Goal: Register for event/course

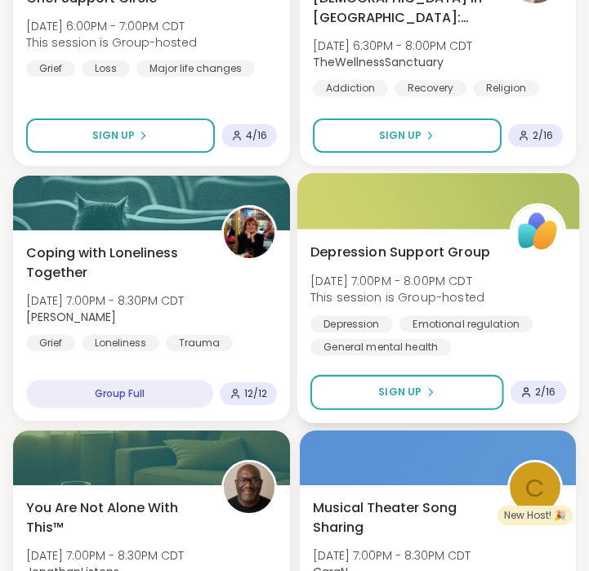
scroll to position [2390, 0]
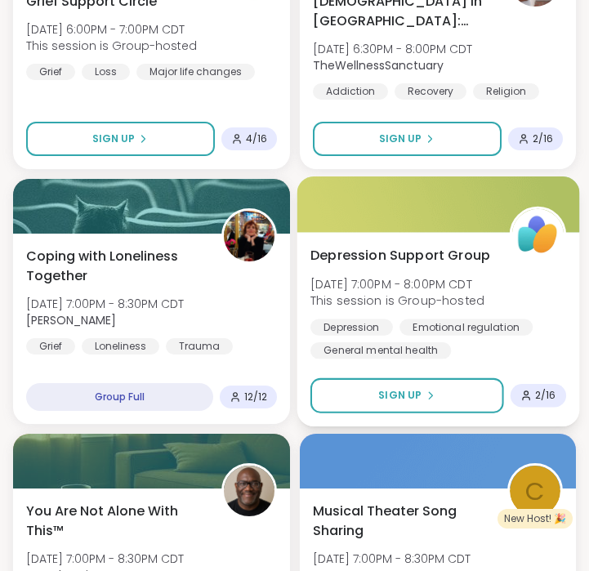
click at [368, 272] on div "Depression Support Group Tue, Oct 14 | 7:00PM - 8:00PM CDT This session is Grou…" at bounding box center [438, 303] width 256 height 114
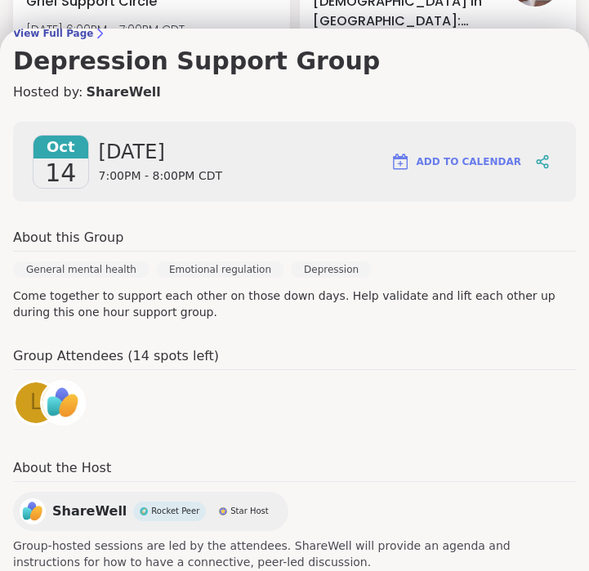
scroll to position [184, 0]
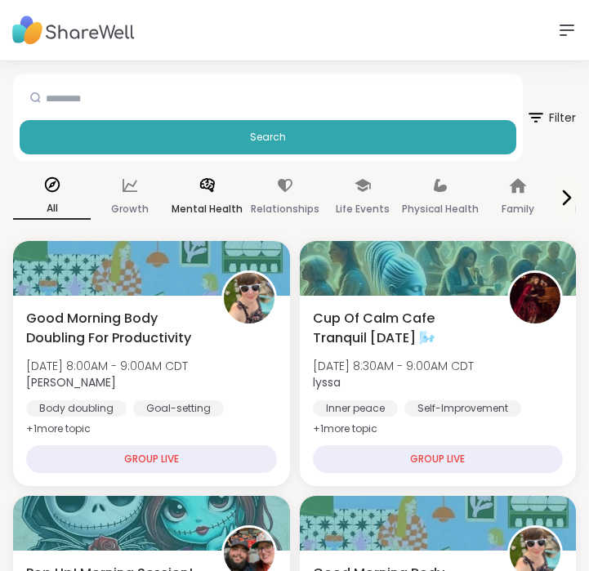
click at [199, 192] on icon at bounding box center [208, 185] width 18 height 18
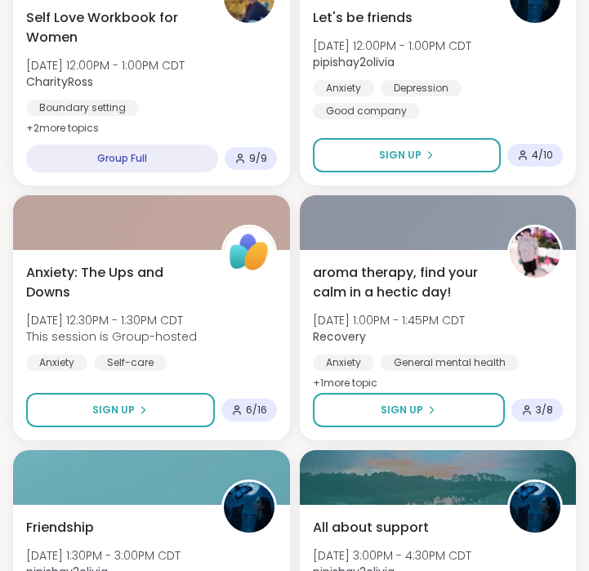
scroll to position [850, 0]
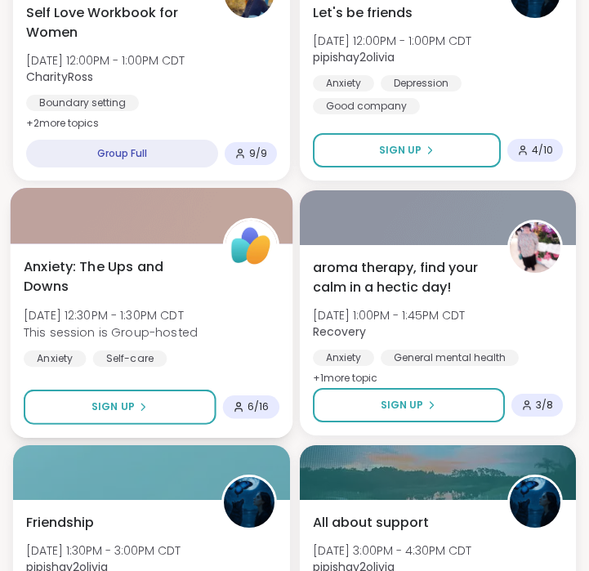
click at [135, 267] on span "Anxiety: The Ups and Downs" at bounding box center [114, 277] width 181 height 40
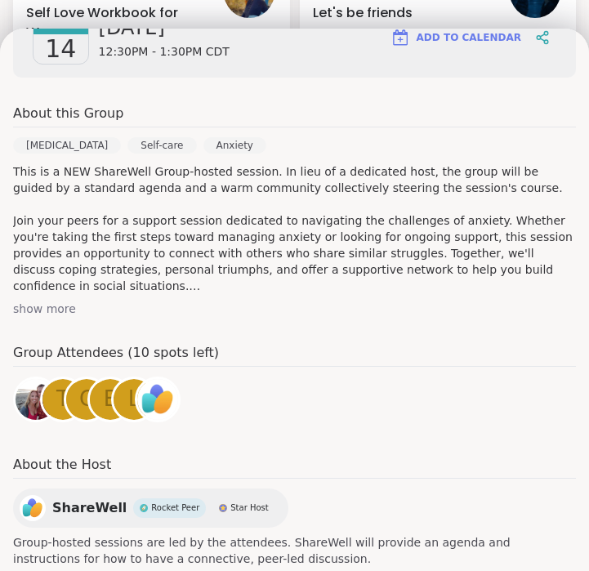
scroll to position [305, 0]
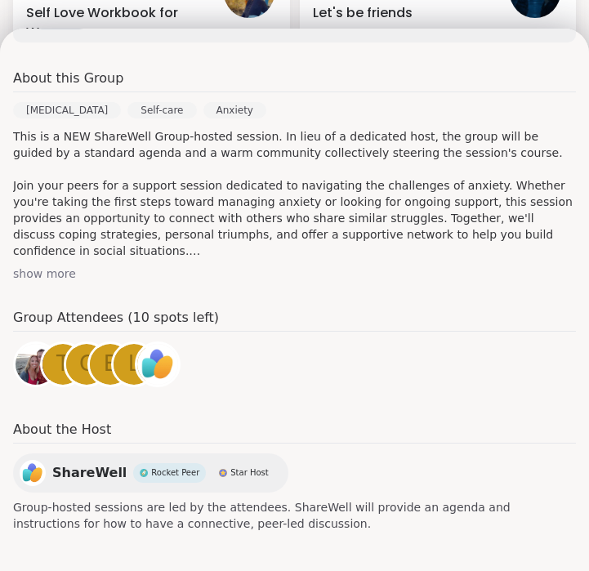
click at [29, 364] on img at bounding box center [36, 364] width 41 height 41
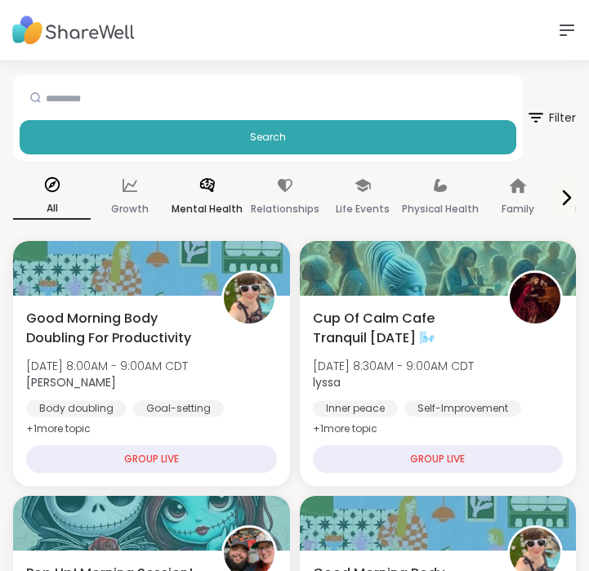
click at [210, 193] on icon at bounding box center [208, 185] width 18 height 18
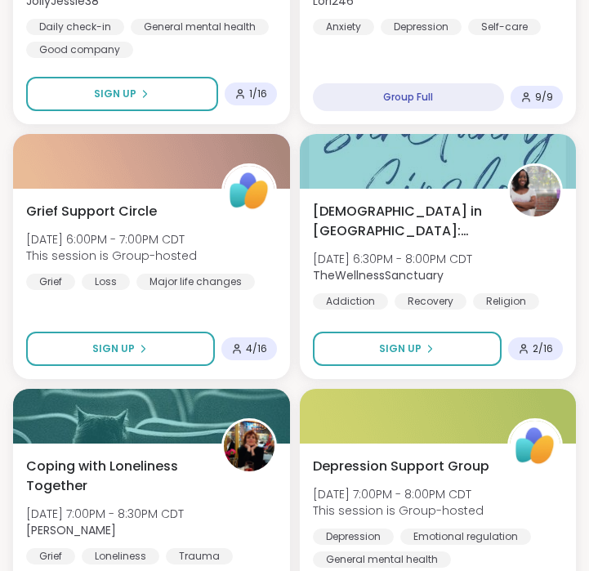
scroll to position [2182, 0]
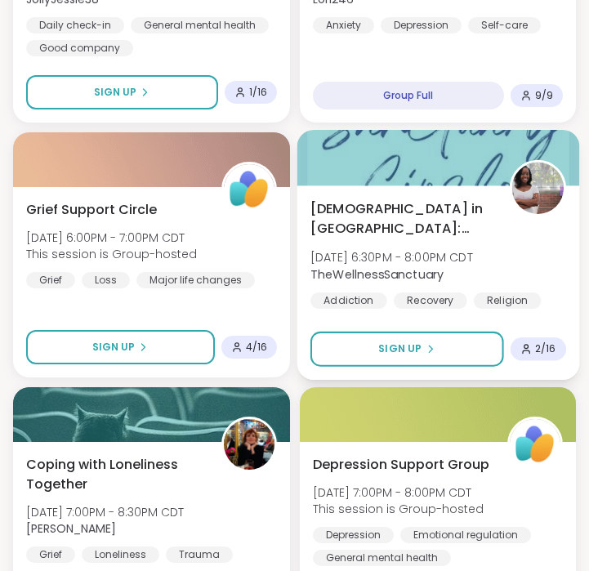
click at [390, 257] on span "[DATE] 6:30PM - 8:00PM CDT" at bounding box center [391, 257] width 163 height 16
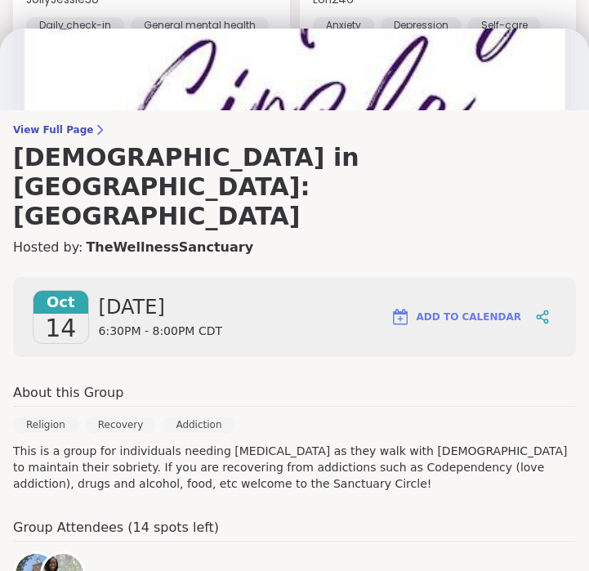
scroll to position [38, 0]
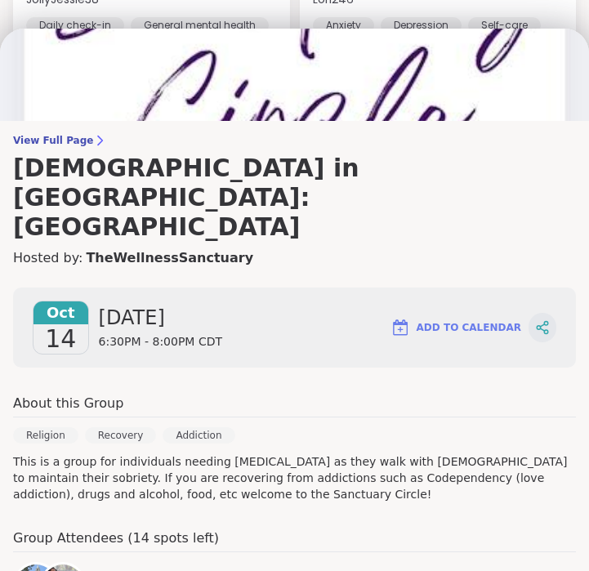
click at [546, 330] on icon at bounding box center [546, 332] width 4 height 4
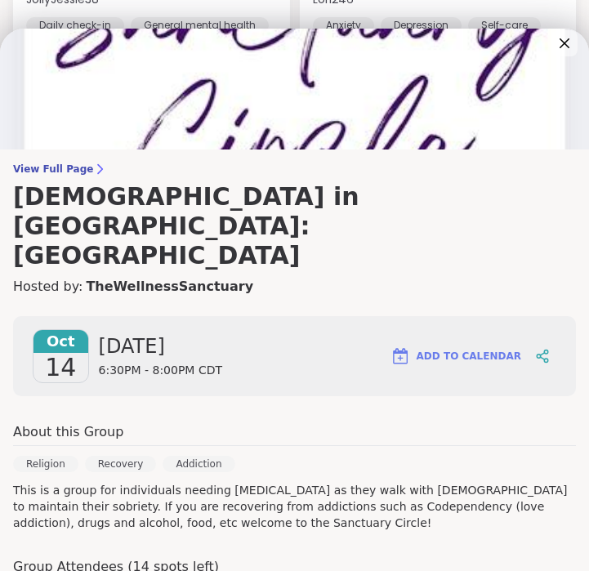
scroll to position [0, 0]
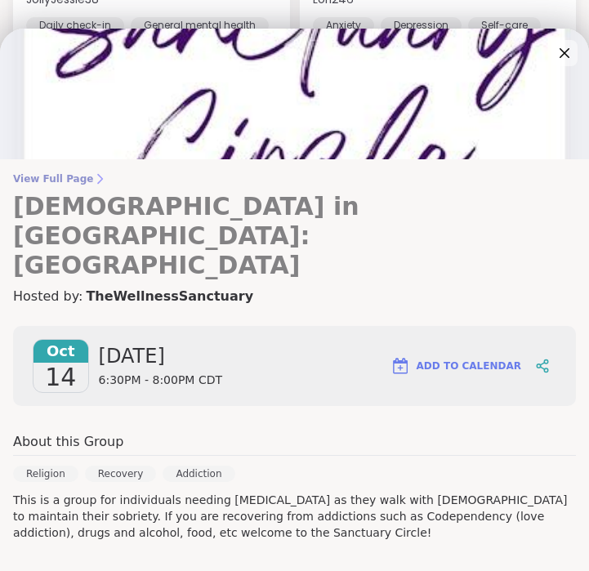
click at [49, 178] on span "View Full Page" at bounding box center [294, 178] width 563 height 13
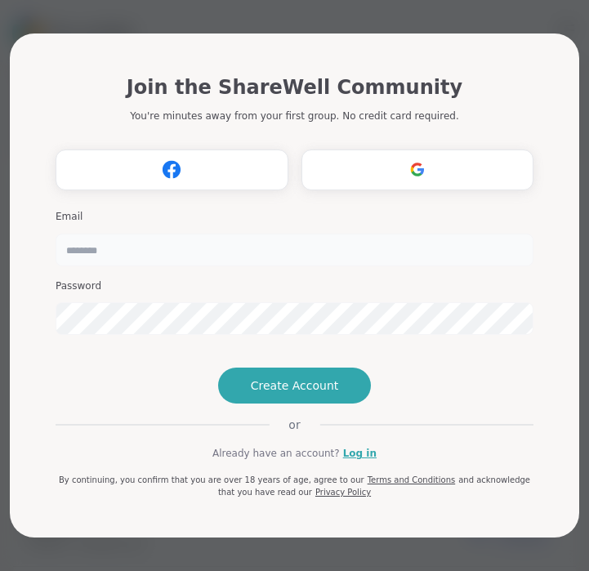
click at [213, 234] on input "email" at bounding box center [295, 250] width 478 height 33
type input "**********"
click at [285, 404] on button "Create Account" at bounding box center [295, 386] width 154 height 36
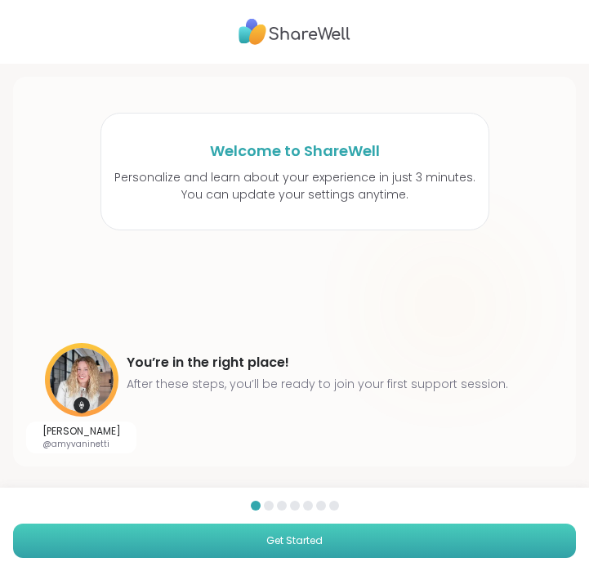
click at [310, 543] on span "Get Started" at bounding box center [294, 540] width 56 height 15
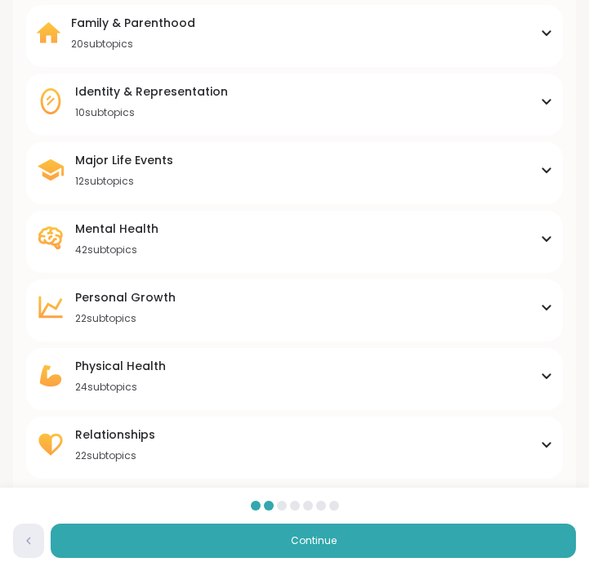
scroll to position [181, 0]
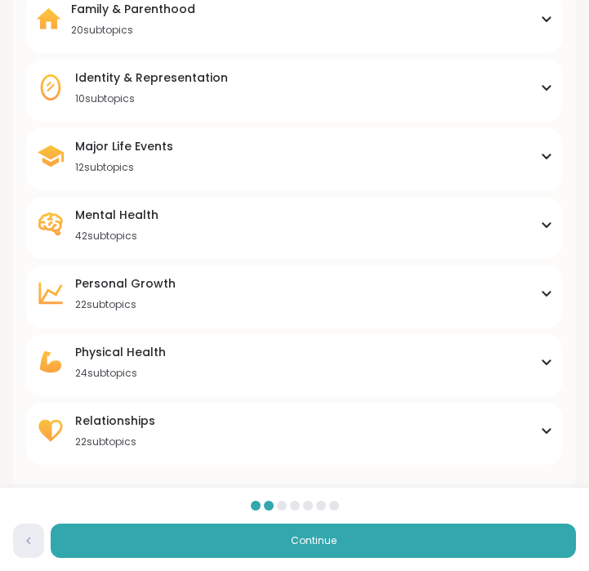
click at [328, 225] on div "Mental Health 42 subtopics" at bounding box center [294, 225] width 517 height 36
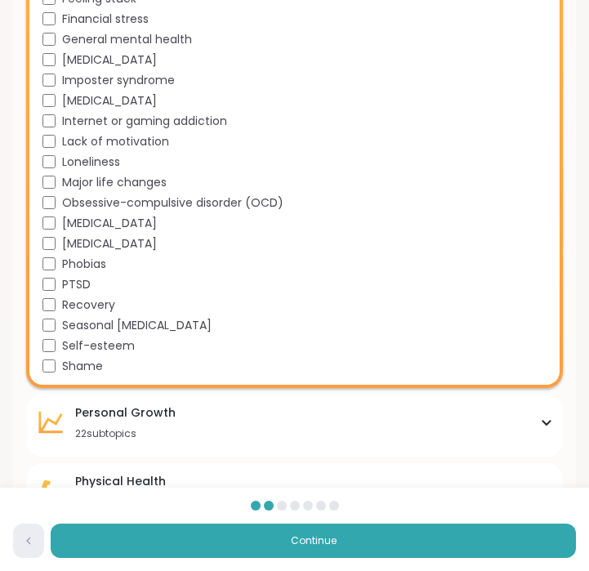
scroll to position [869, 0]
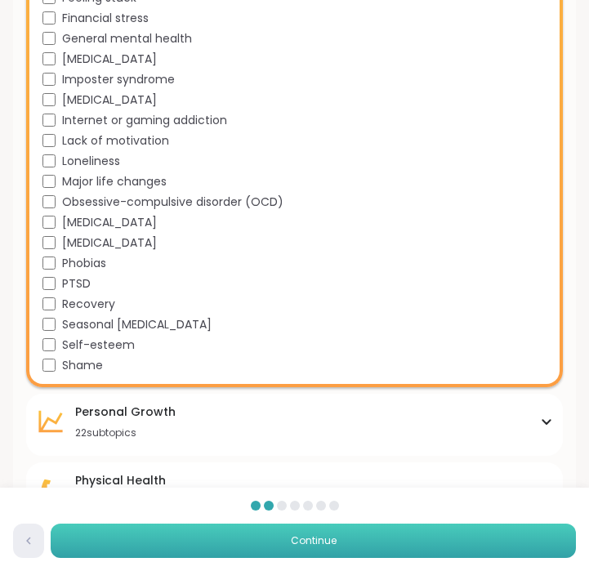
click at [257, 539] on button "Continue" at bounding box center [313, 541] width 525 height 34
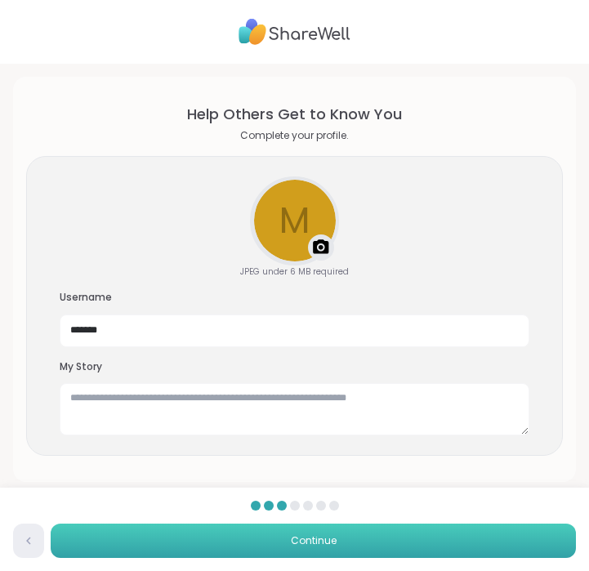
click at [285, 546] on button "Continue" at bounding box center [313, 541] width 525 height 34
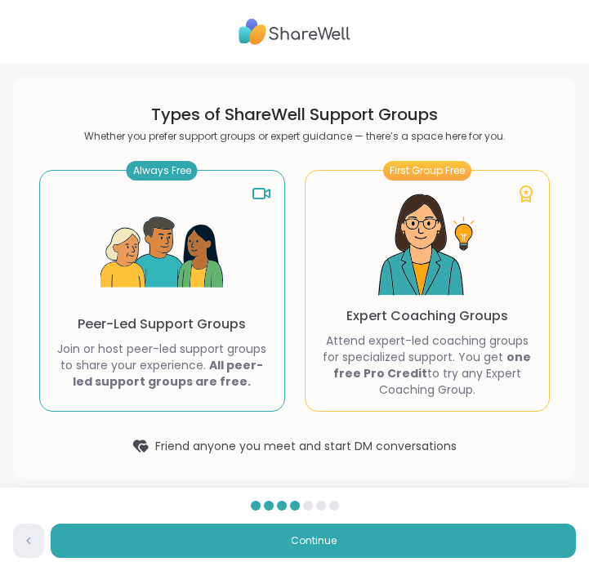
click at [182, 288] on img at bounding box center [161, 253] width 123 height 123
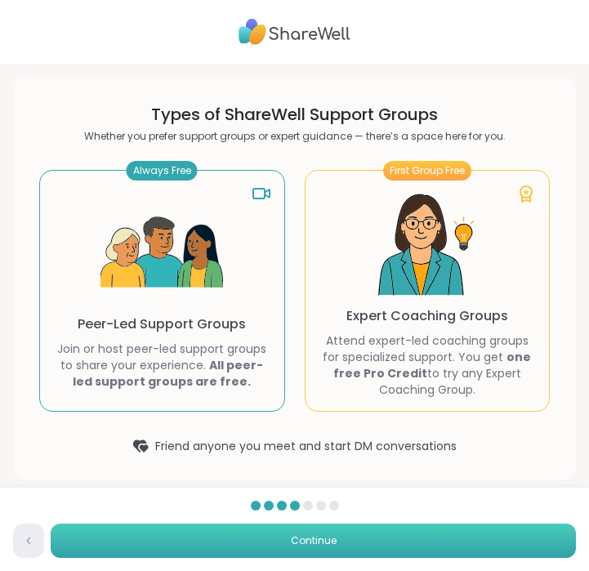
click at [239, 542] on button "Continue" at bounding box center [313, 541] width 525 height 34
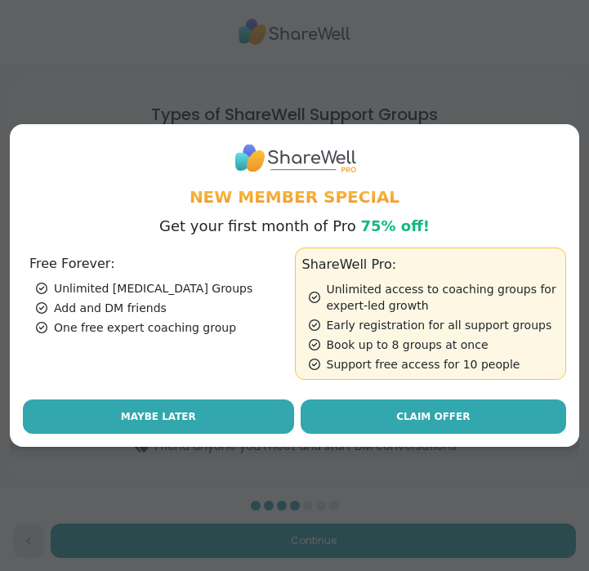
click at [194, 408] on button "Maybe Later" at bounding box center [158, 416] width 271 height 34
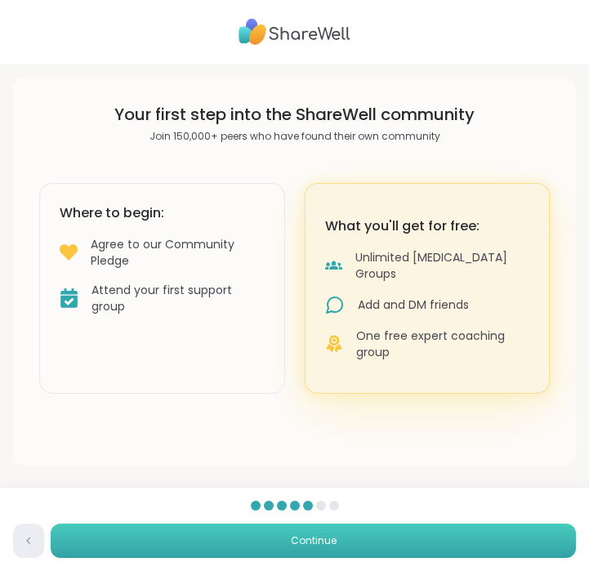
click at [281, 542] on button "Continue" at bounding box center [313, 541] width 525 height 34
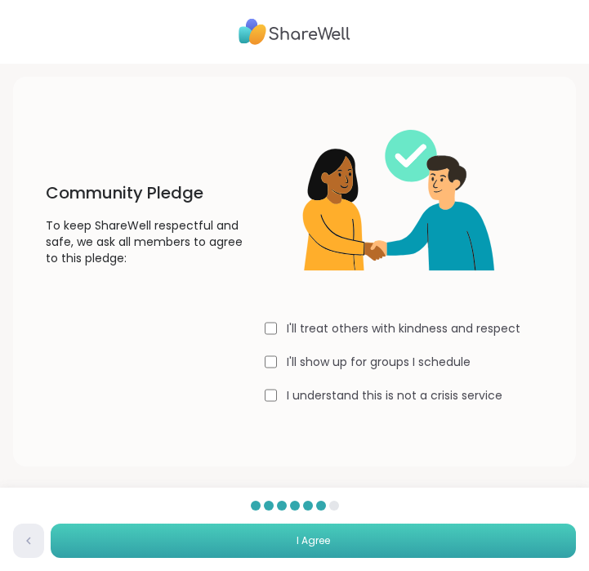
click at [280, 528] on button "I Agree" at bounding box center [313, 541] width 525 height 34
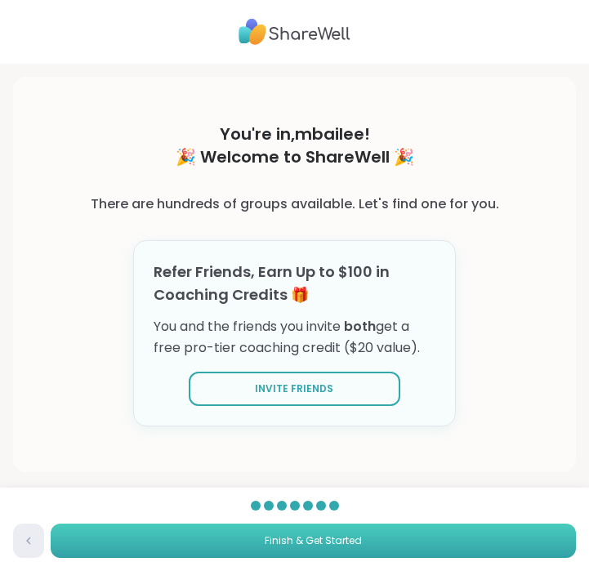
click at [275, 540] on span "Finish & Get Started" at bounding box center [313, 540] width 97 height 15
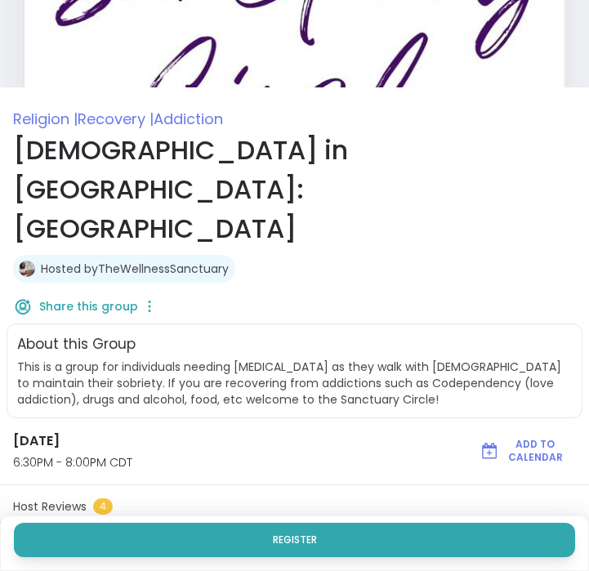
scroll to position [58, 0]
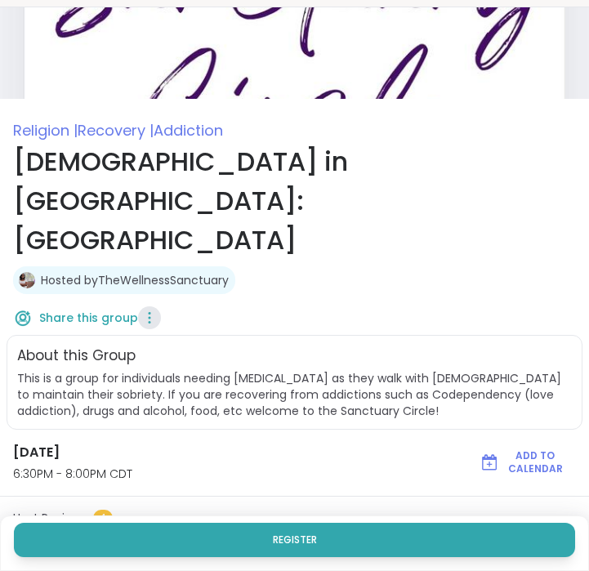
click at [149, 306] on icon at bounding box center [149, 317] width 16 height 23
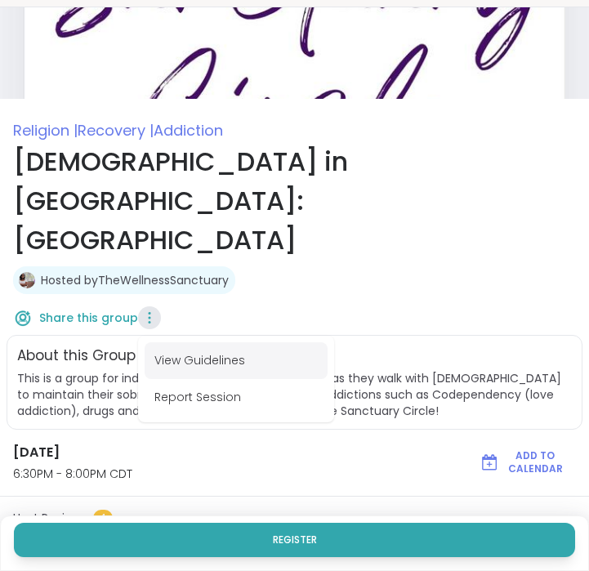
click at [205, 342] on button "View Guidelines" at bounding box center [236, 360] width 183 height 37
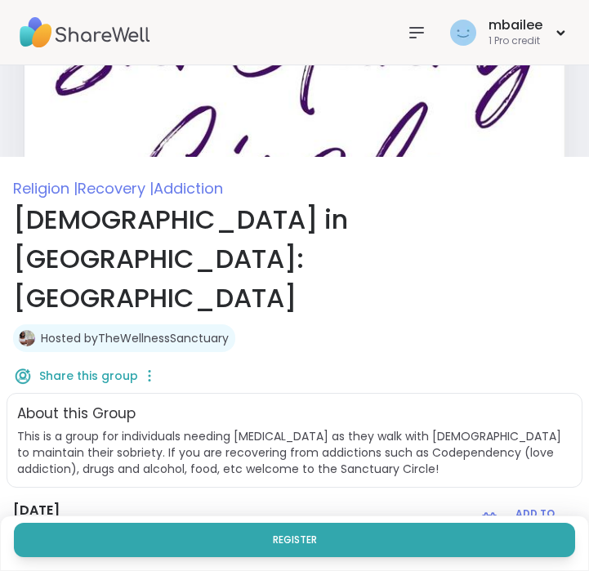
click at [191, 330] on link "Hosted by TheWellnessSanctuary" at bounding box center [135, 338] width 188 height 16
click at [118, 330] on link "Hosted by TheWellnessSanctuary" at bounding box center [135, 338] width 188 height 16
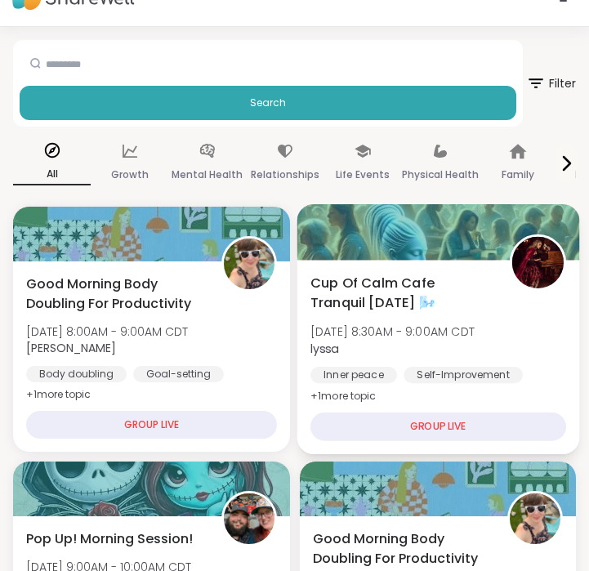
scroll to position [35, 0]
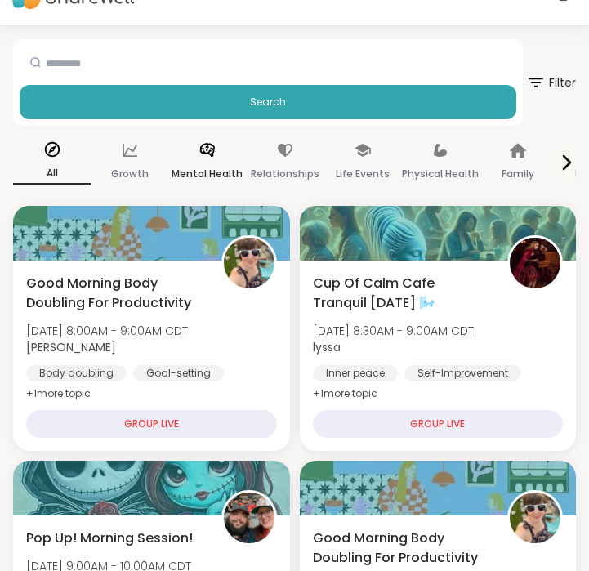
click at [216, 166] on p "Mental Health" at bounding box center [207, 174] width 71 height 20
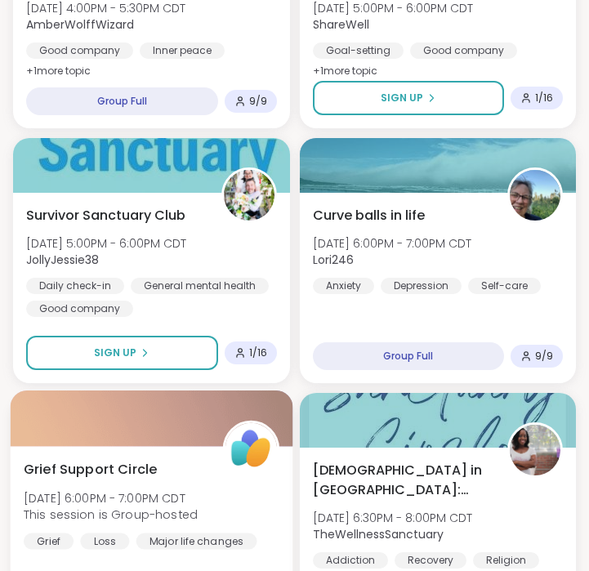
scroll to position [1920, 0]
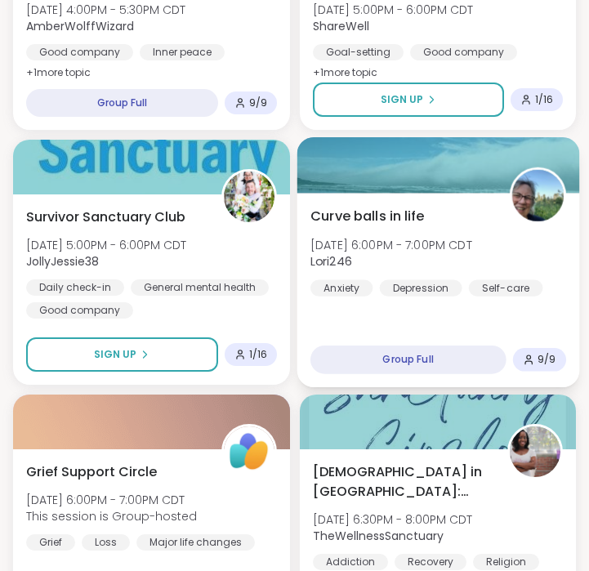
click at [368, 230] on div "Curve balls in life Tue, Oct 14 | 6:00PM - 7:00PM CDT Lori246 Anxiety Depressio…" at bounding box center [438, 252] width 256 height 90
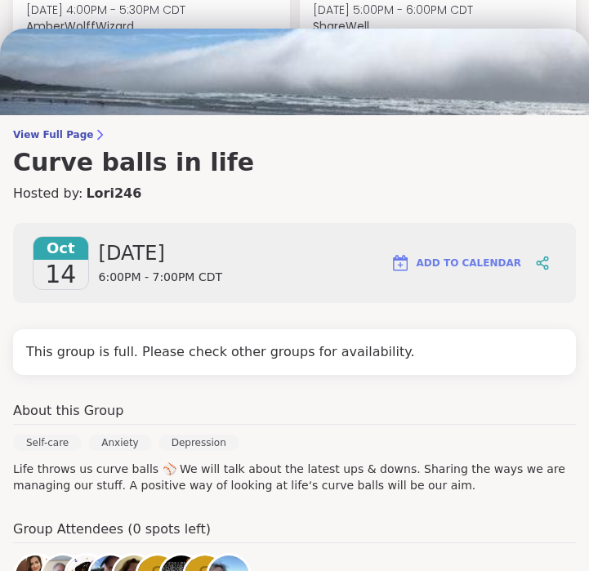
scroll to position [0, 0]
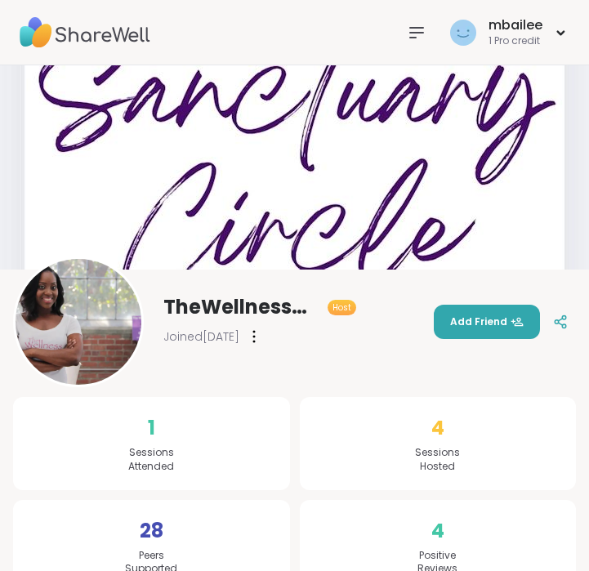
click at [64, 29] on img at bounding box center [85, 32] width 131 height 57
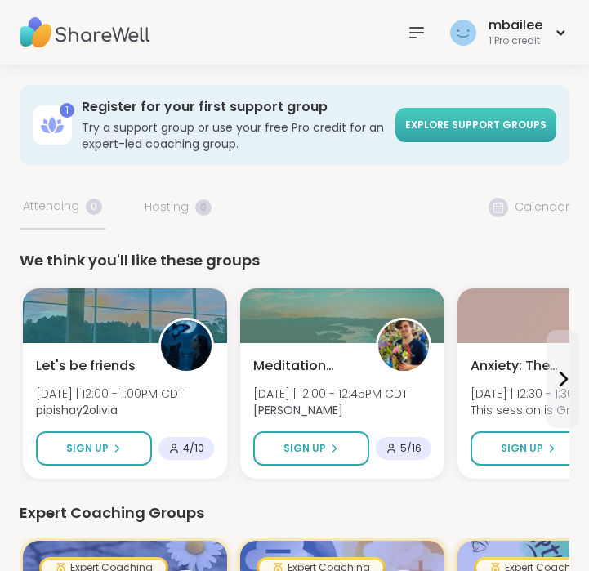
click at [460, 127] on span "Explore support groups" at bounding box center [475, 125] width 141 height 14
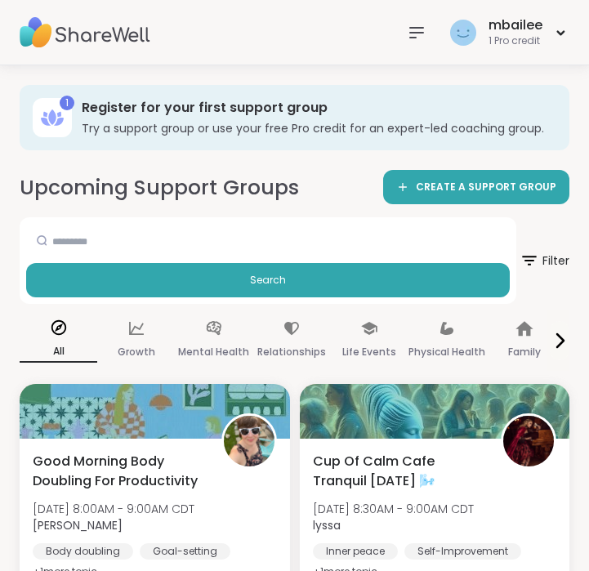
click at [275, 111] on h3 "Register for your first support group" at bounding box center [314, 108] width 465 height 18
click at [217, 328] on icon at bounding box center [214, 328] width 18 height 18
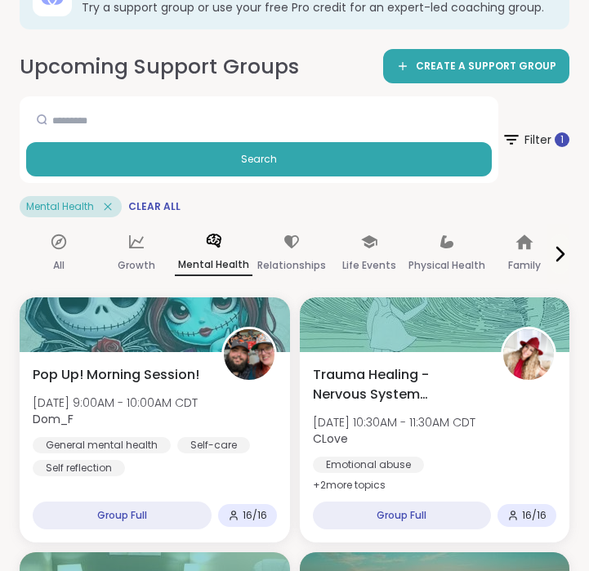
scroll to position [123, 0]
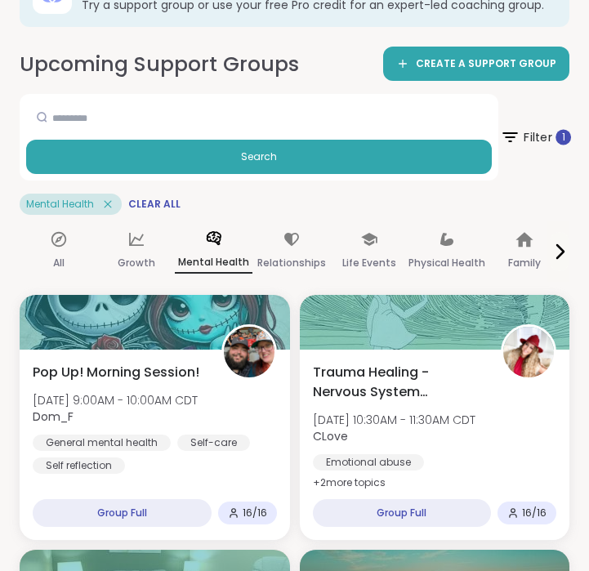
click at [533, 135] on span "Filter 1" at bounding box center [535, 137] width 71 height 41
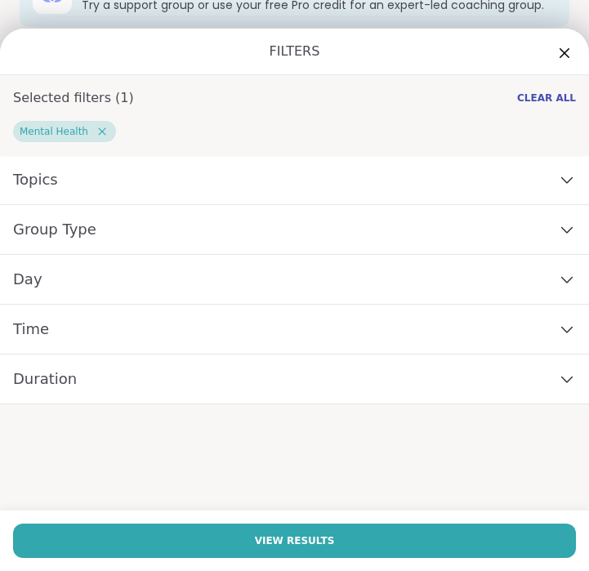
click at [461, 172] on div "Topics" at bounding box center [294, 180] width 589 height 50
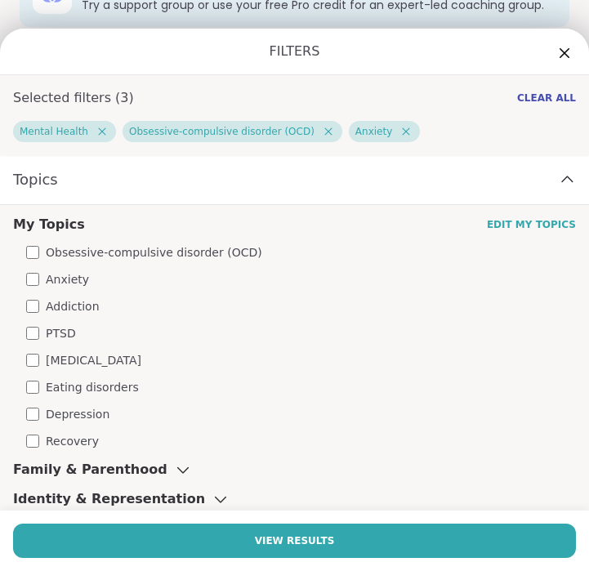
click at [29, 340] on div "PTSD" at bounding box center [301, 333] width 550 height 17
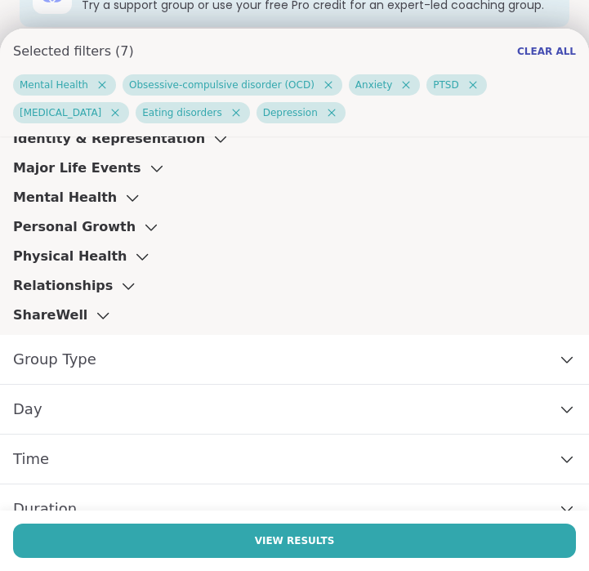
scroll to position [412, 0]
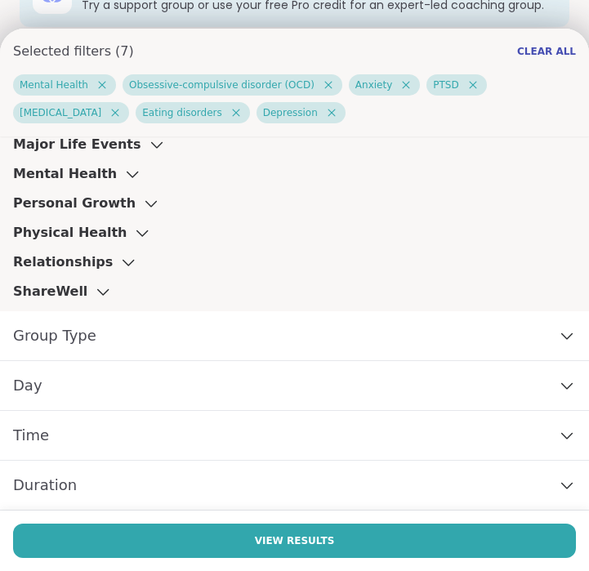
click at [132, 382] on div "Day" at bounding box center [294, 386] width 589 height 50
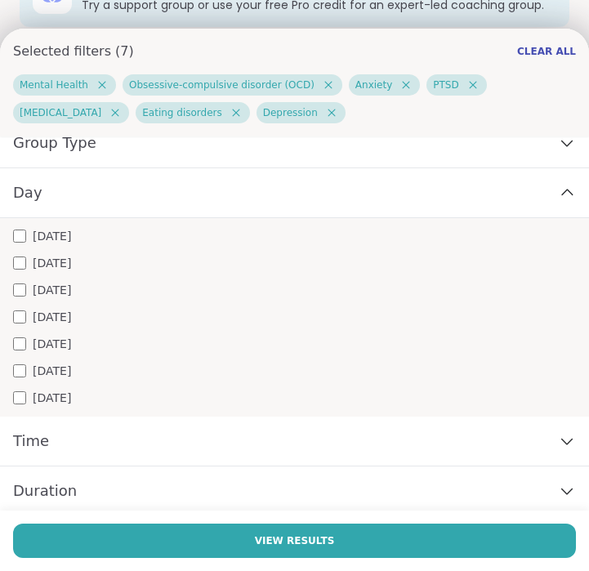
scroll to position [610, 0]
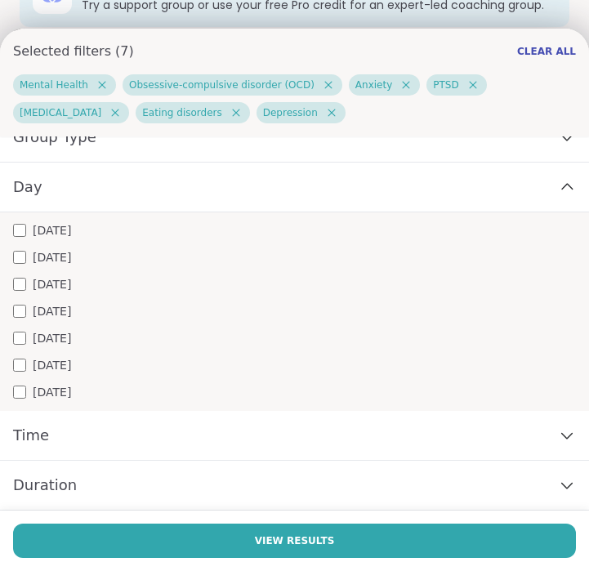
click at [56, 256] on span "Tuesday" at bounding box center [52, 257] width 38 height 17
click at [53, 230] on span "Monday" at bounding box center [52, 230] width 38 height 17
click at [71, 288] on span "Wednesday" at bounding box center [52, 284] width 38 height 17
click at [71, 284] on span "Wednesday" at bounding box center [52, 284] width 38 height 17
click at [136, 443] on div "Time" at bounding box center [294, 436] width 589 height 50
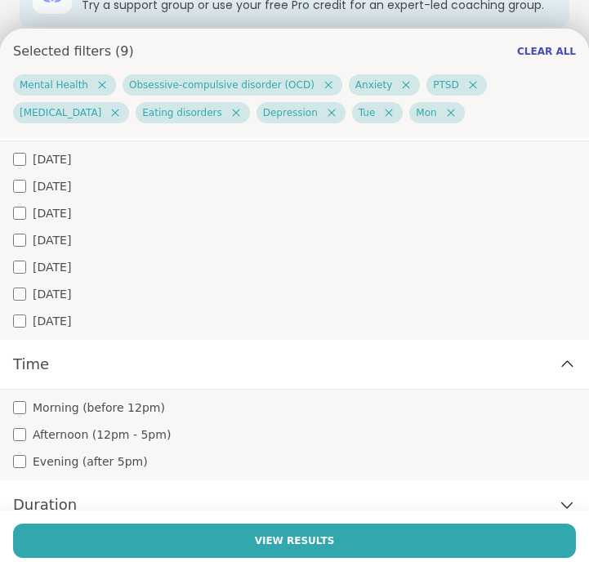
scroll to position [701, 0]
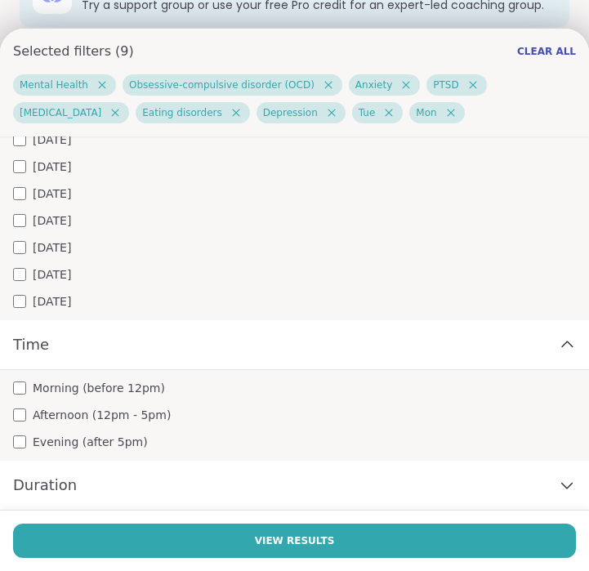
click at [116, 385] on span "Morning (before 12pm)" at bounding box center [99, 388] width 132 height 17
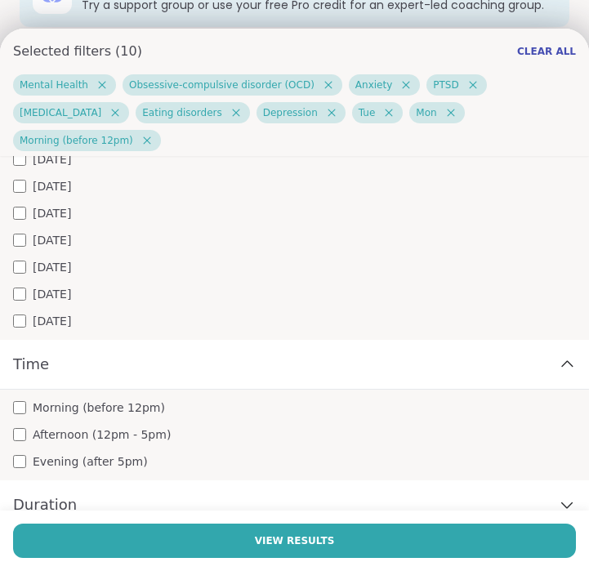
click at [184, 484] on div "Duration" at bounding box center [294, 505] width 589 height 50
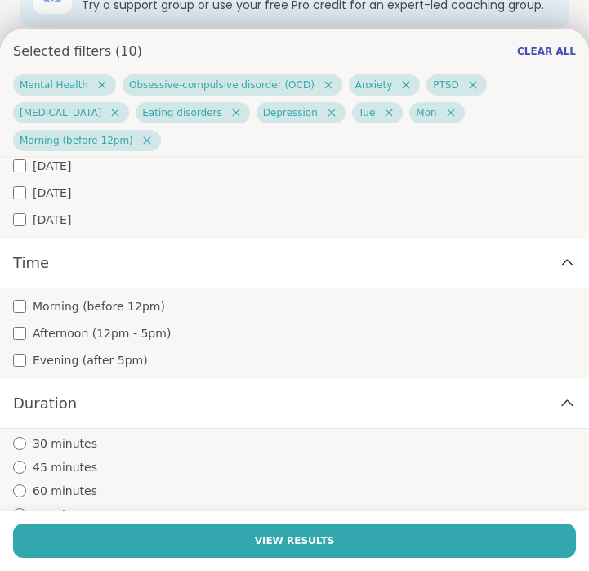
click at [70, 483] on span "60 minutes" at bounding box center [65, 491] width 65 height 17
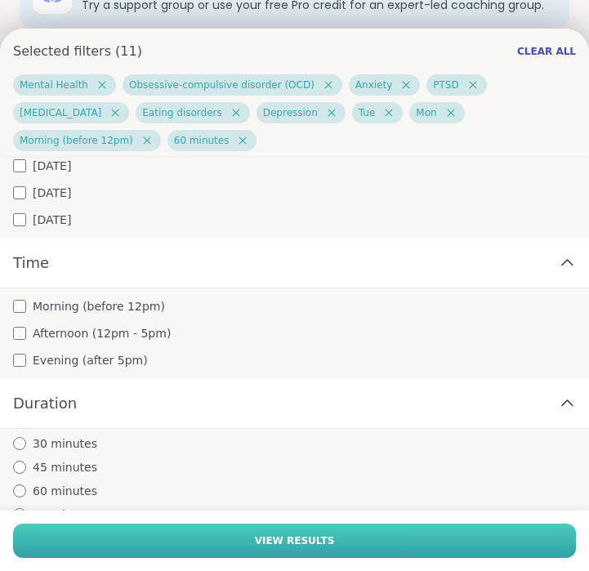
click at [157, 543] on button "View Results" at bounding box center [294, 541] width 563 height 34
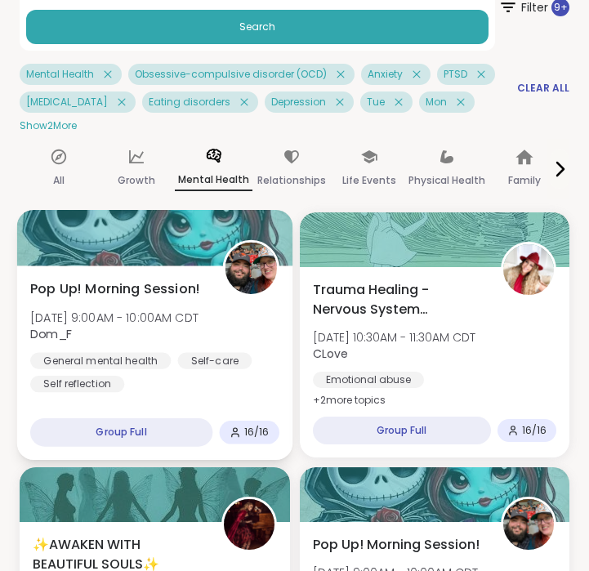
scroll to position [248, 0]
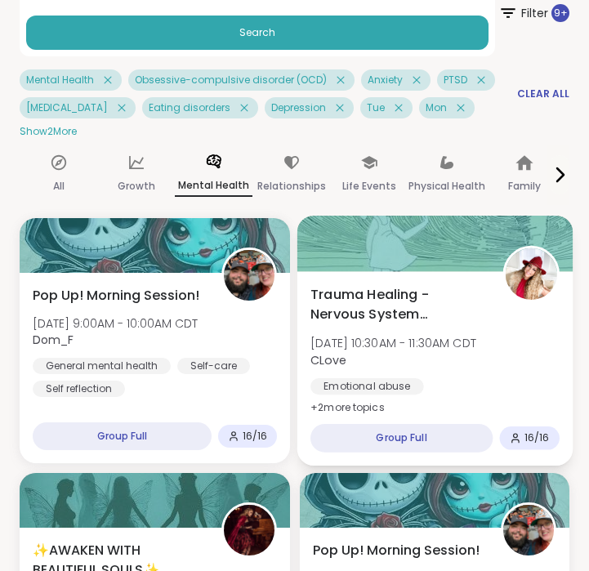
click at [377, 310] on span "Trauma Healing - Nervous System Regulation" at bounding box center [397, 305] width 174 height 40
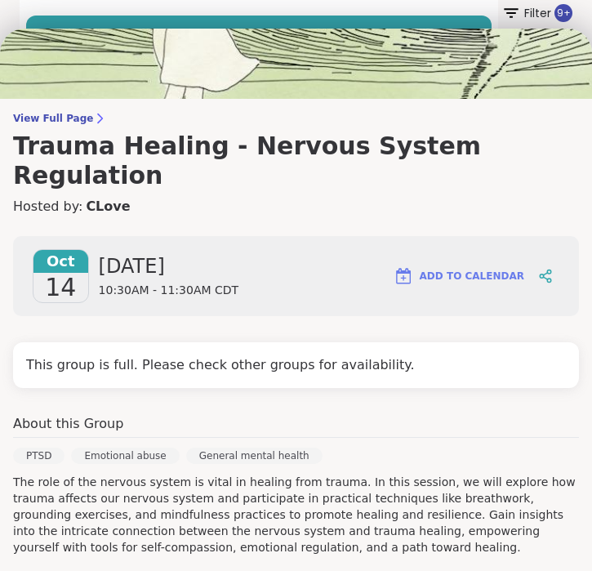
scroll to position [0, 0]
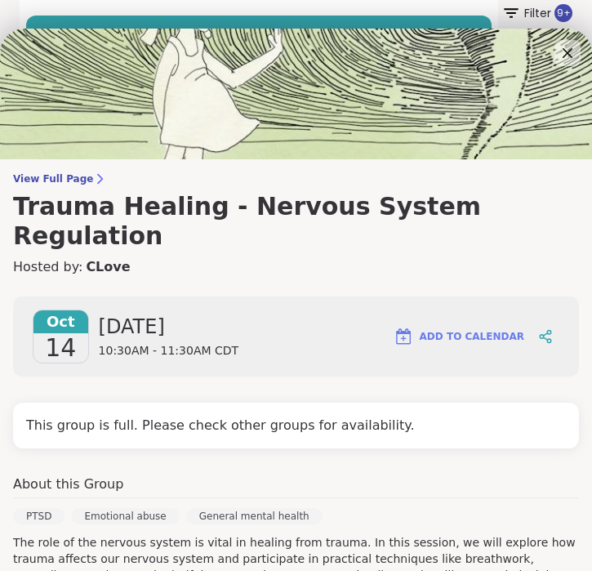
click at [297, 13] on div "Search" at bounding box center [259, 13] width 479 height 87
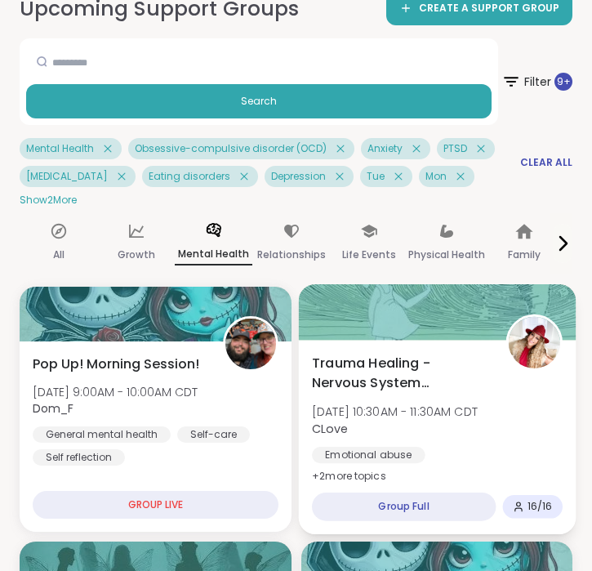
scroll to position [218, 0]
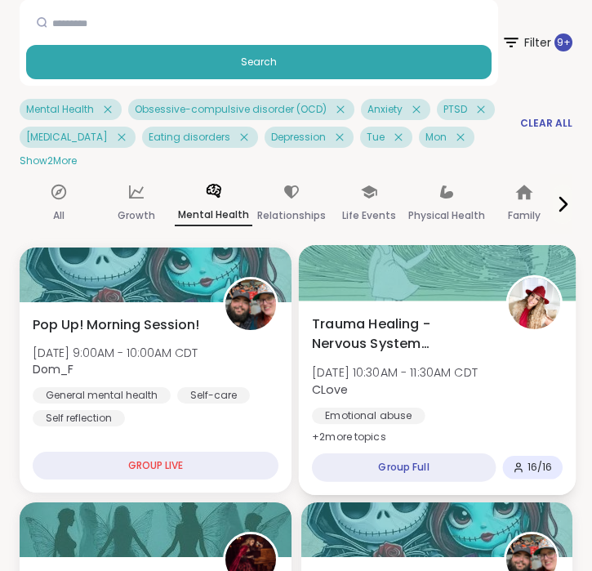
click at [380, 345] on span "Trauma Healing - Nervous System Regulation" at bounding box center [399, 335] width 176 height 40
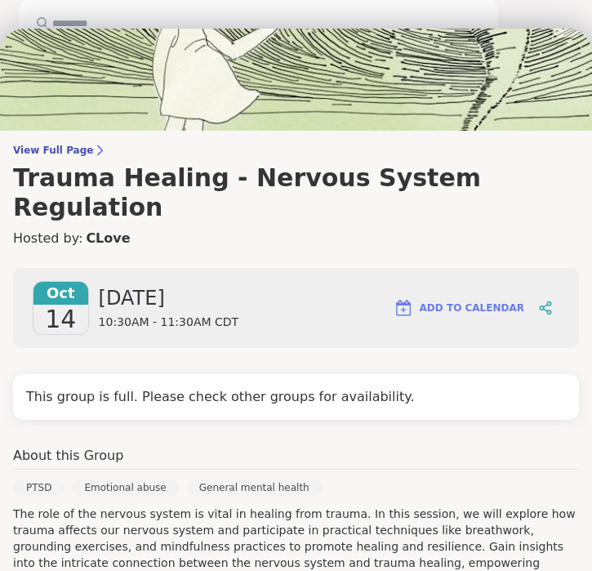
scroll to position [0, 0]
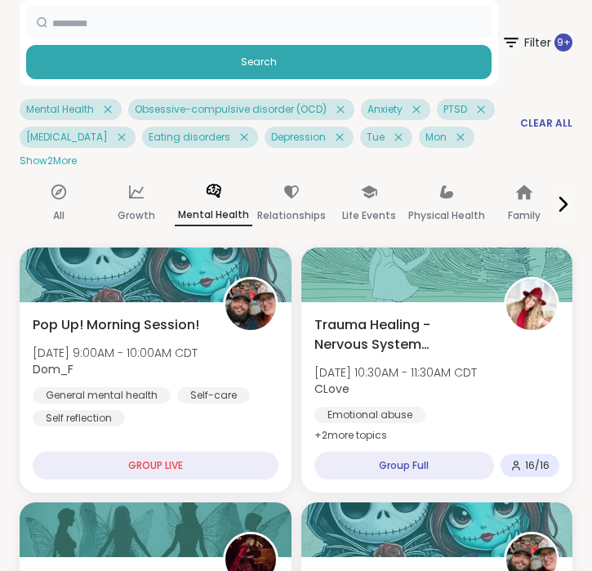
click at [67, 22] on input "text" at bounding box center [259, 22] width 466 height 33
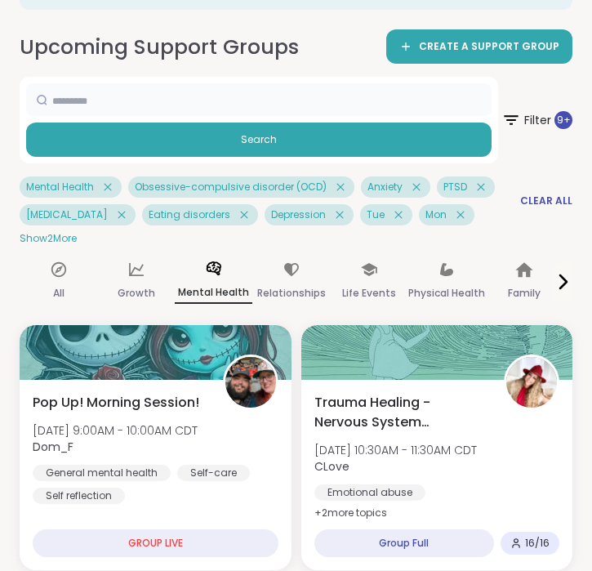
scroll to position [140, 0]
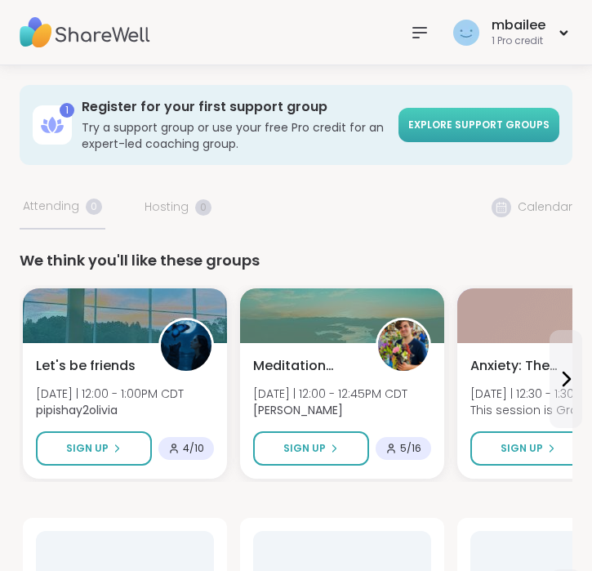
click at [456, 131] on span "Explore support groups" at bounding box center [478, 125] width 141 height 14
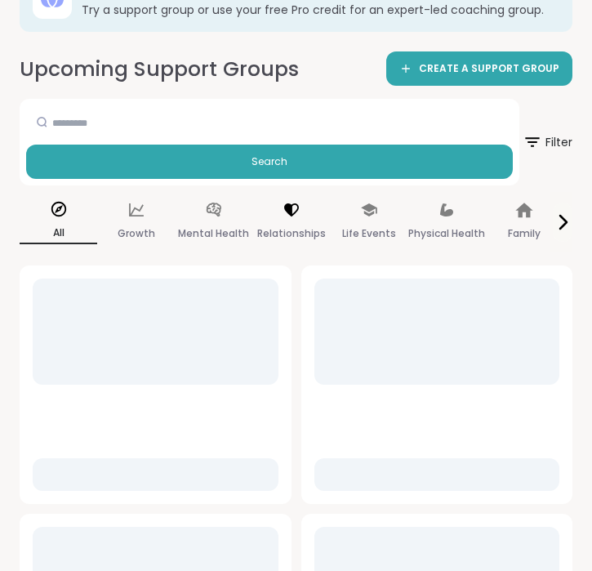
scroll to position [131, 0]
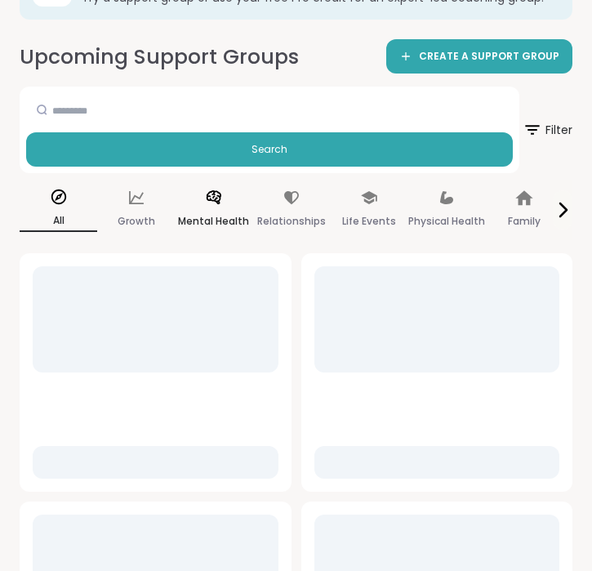
click at [220, 212] on p "Mental Health" at bounding box center [213, 222] width 71 height 20
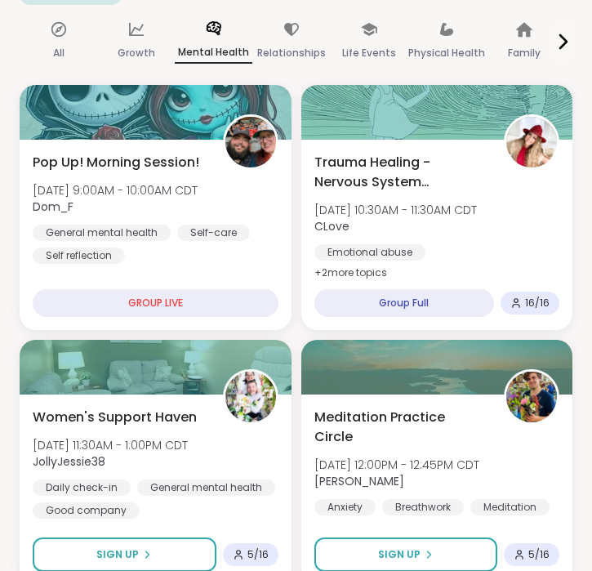
scroll to position [338, 0]
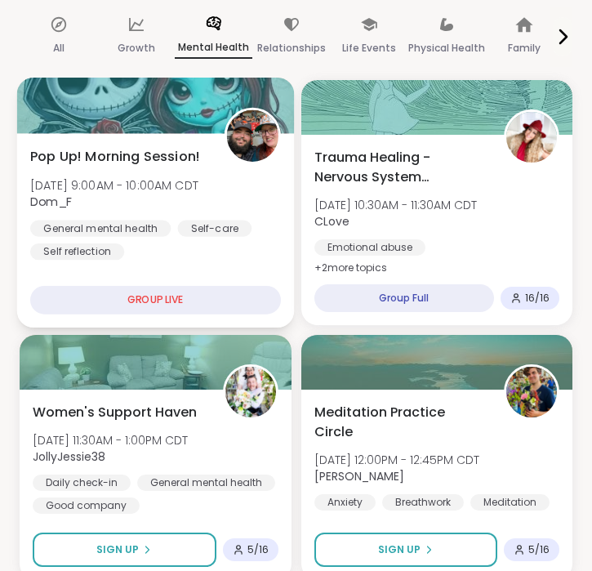
click at [187, 250] on div "General mental health Self-care Self reflection" at bounding box center [155, 240] width 251 height 40
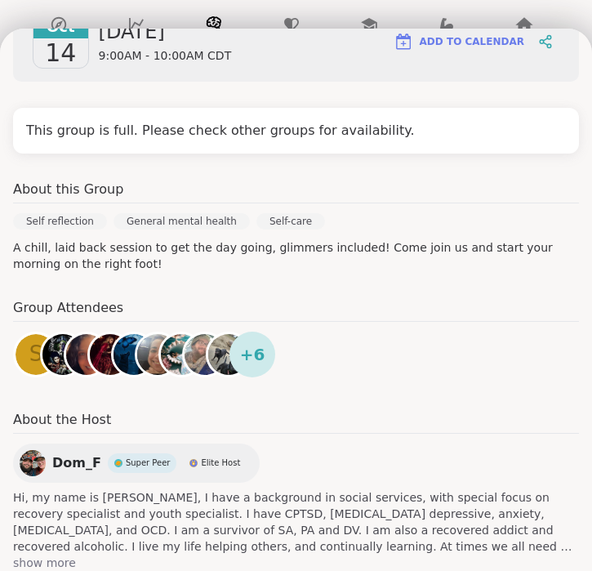
scroll to position [305, 0]
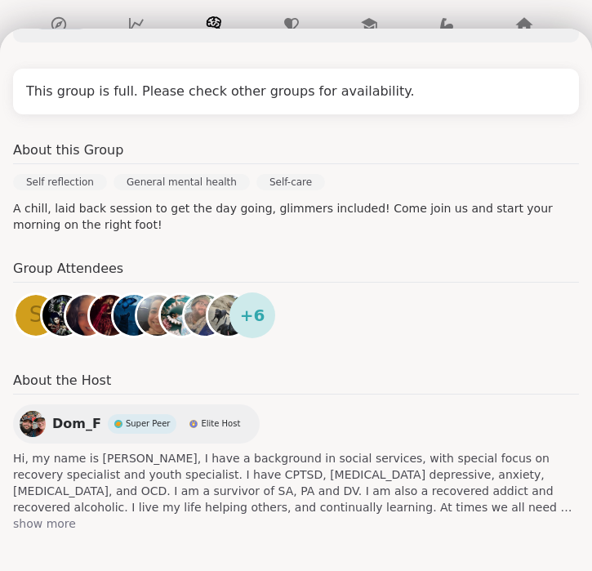
click at [42, 523] on span "show more" at bounding box center [296, 523] width 566 height 16
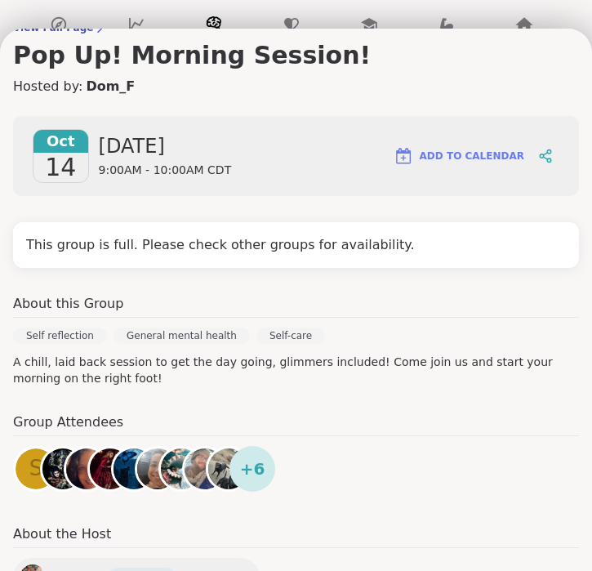
scroll to position [0, 0]
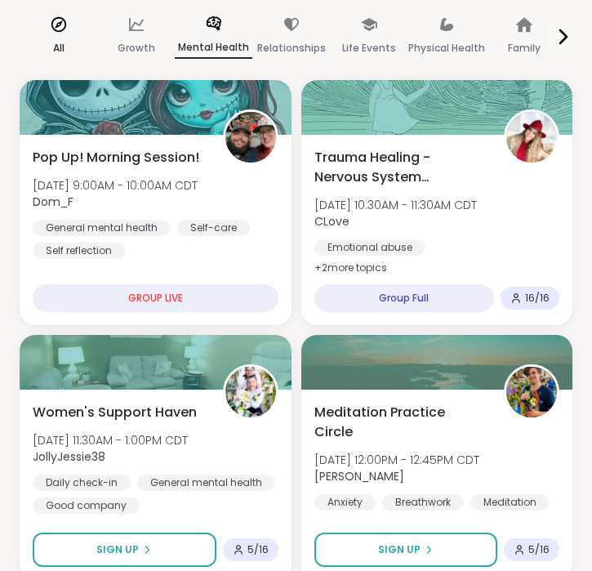
click at [56, 16] on icon at bounding box center [59, 25] width 18 height 18
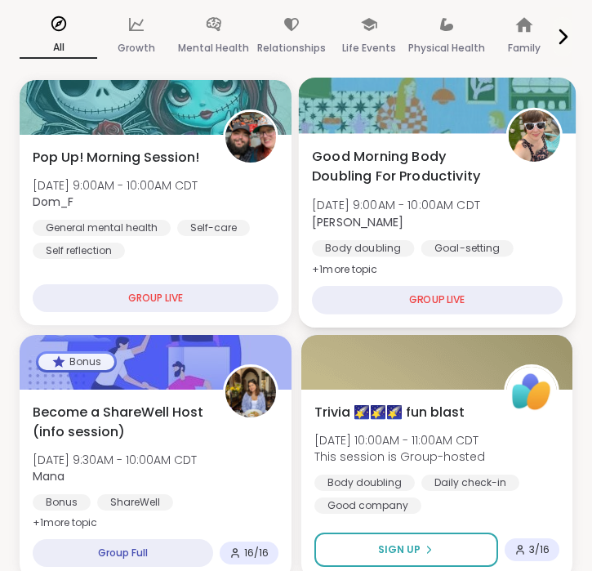
click at [429, 181] on span "Good Morning Body Doubling For Productivity" at bounding box center [399, 167] width 176 height 40
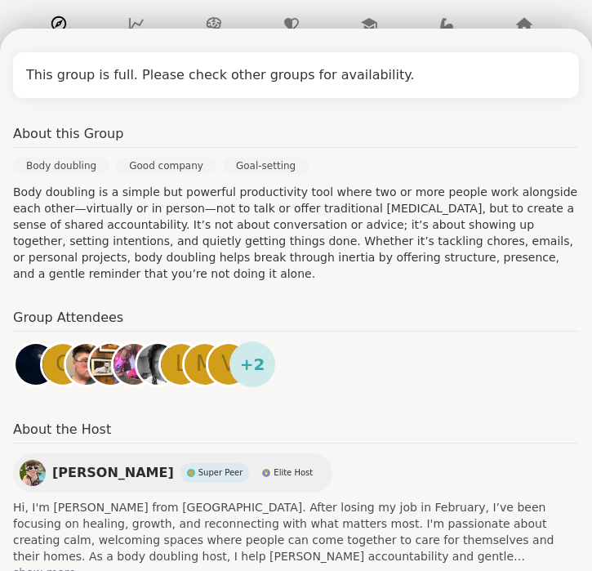
scroll to position [354, 0]
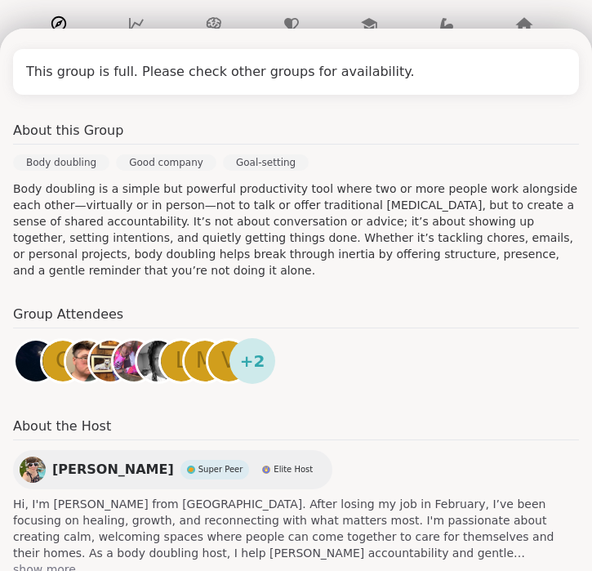
click at [54, 561] on span "show more" at bounding box center [296, 569] width 566 height 16
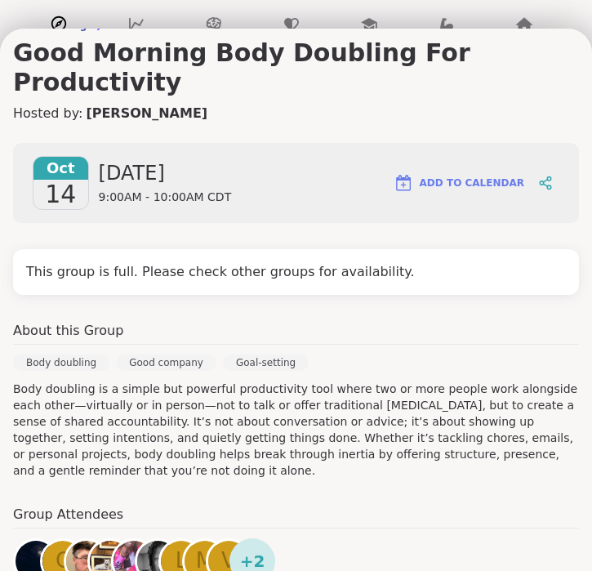
scroll to position [129, 0]
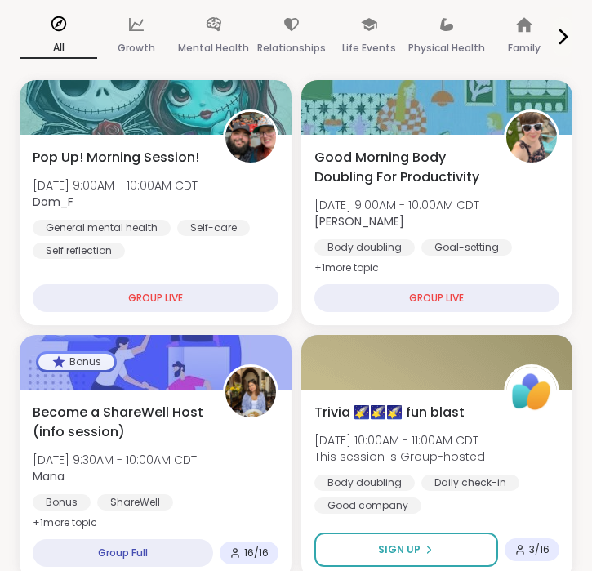
click at [51, 26] on icon at bounding box center [58, 23] width 15 height 15
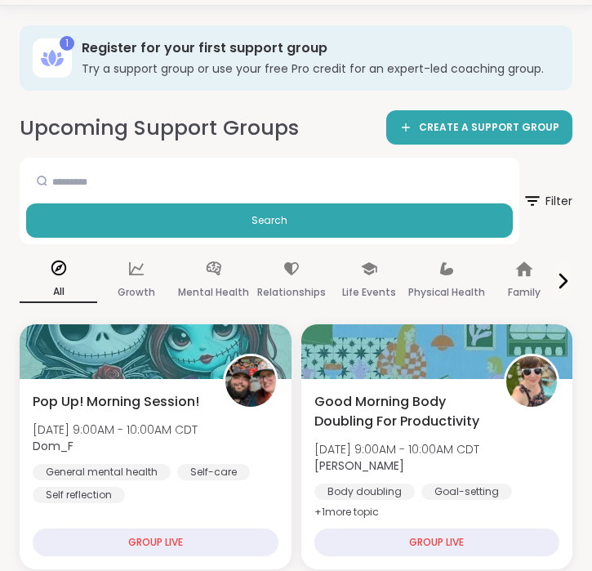
scroll to position [0, 0]
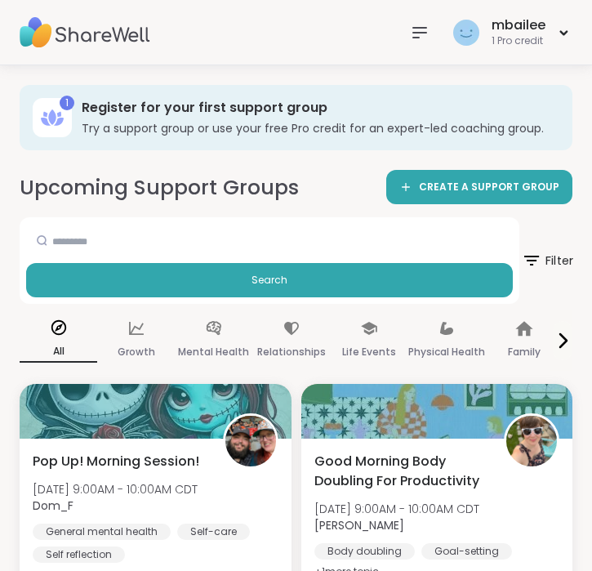
click at [542, 271] on span "Filter" at bounding box center [547, 260] width 52 height 41
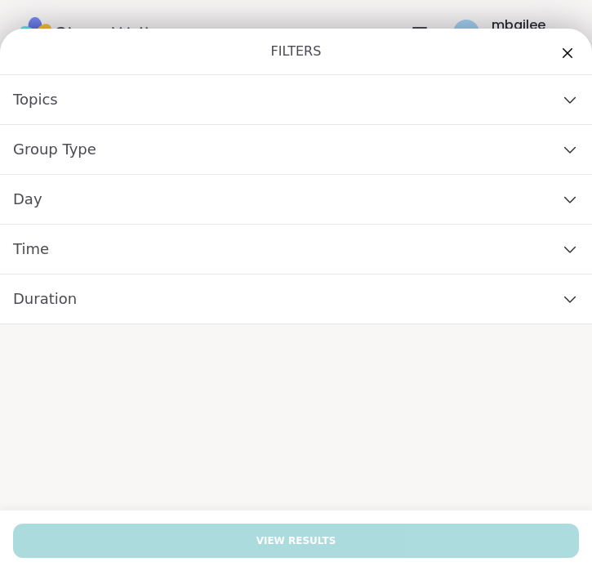
click at [318, 307] on div "Duration" at bounding box center [296, 299] width 592 height 50
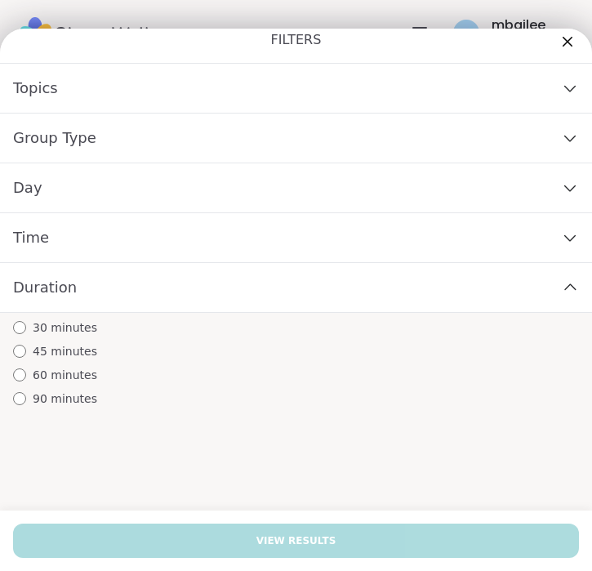
scroll to position [12, 0]
click at [75, 393] on span "90 minutes" at bounding box center [65, 398] width 65 height 17
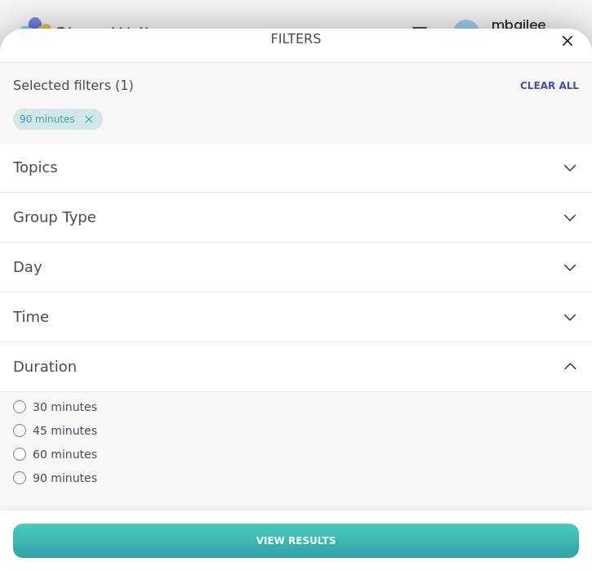
click at [248, 551] on button "View Results" at bounding box center [296, 541] width 566 height 34
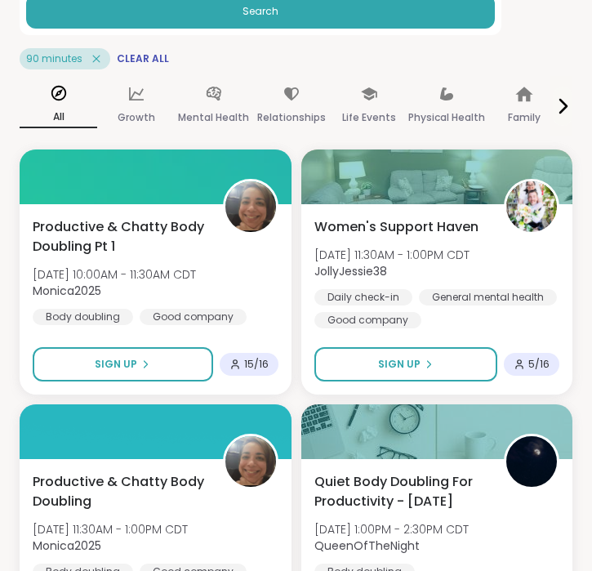
scroll to position [283, 0]
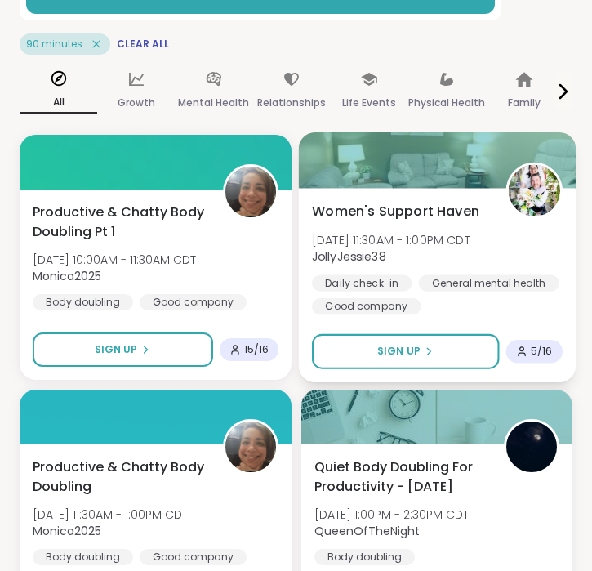
click at [373, 240] on span "Tue, Oct 14 | 11:30AM - 1:00PM CDT" at bounding box center [390, 239] width 158 height 16
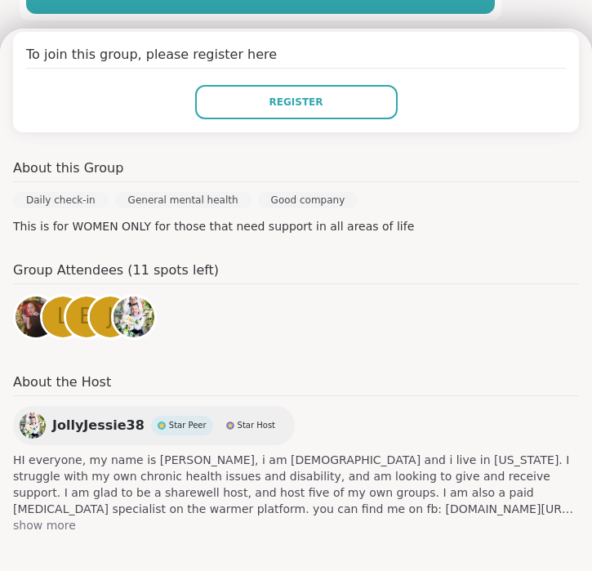
scroll to position [343, 0]
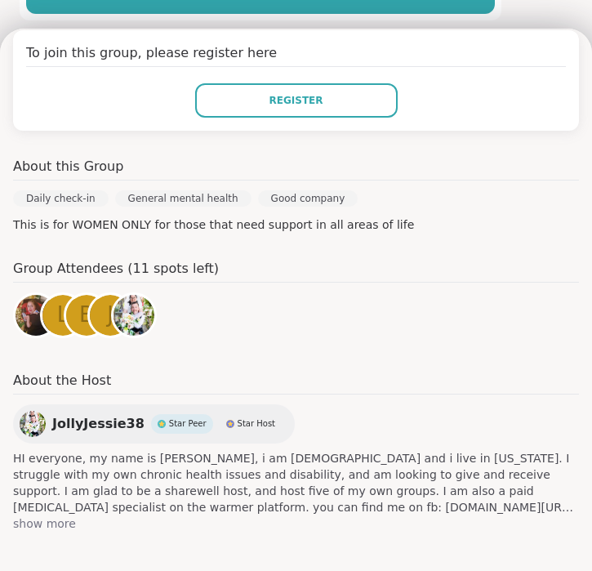
click at [54, 524] on span "show more" at bounding box center [296, 523] width 566 height 16
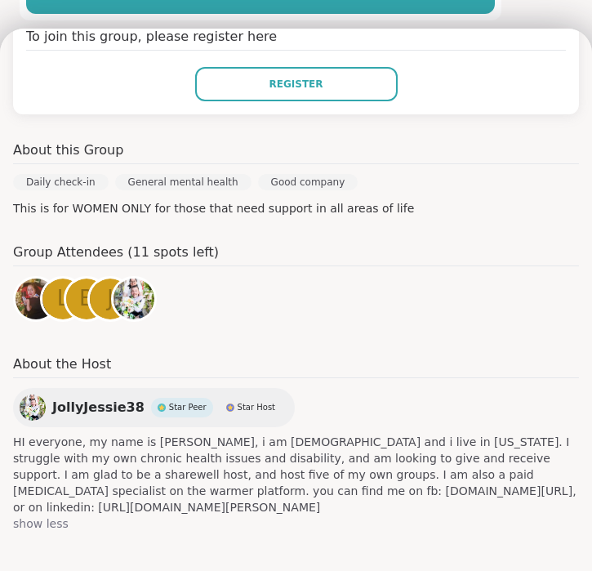
drag, startPoint x: 331, startPoint y: 489, endPoint x: 328, endPoint y: 510, distance: 21.4
click at [328, 510] on span "HI everyone, my name is Jessica, i am 37 years old and i live in Mississippi. I…" at bounding box center [296, 475] width 566 height 82
copy span "https://www.linkedin.com/in/jessica-mcgee-9a49a2261/"
click at [376, 430] on div "JollyJessie38 Star Peer Star Host HI everyone, my name is Jessica, i am 37 year…" at bounding box center [296, 460] width 566 height 144
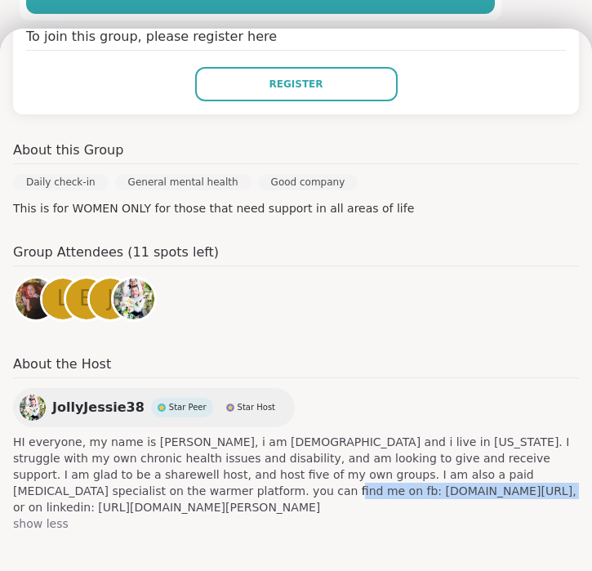
drag, startPoint x: 43, startPoint y: 489, endPoint x: 248, endPoint y: 492, distance: 204.3
click at [248, 492] on span "HI everyone, my name is Jessica, i am 37 years old and i live in Mississippi. I…" at bounding box center [296, 475] width 566 height 82
copy span "www.facebook.com/jeajemcgee071924"
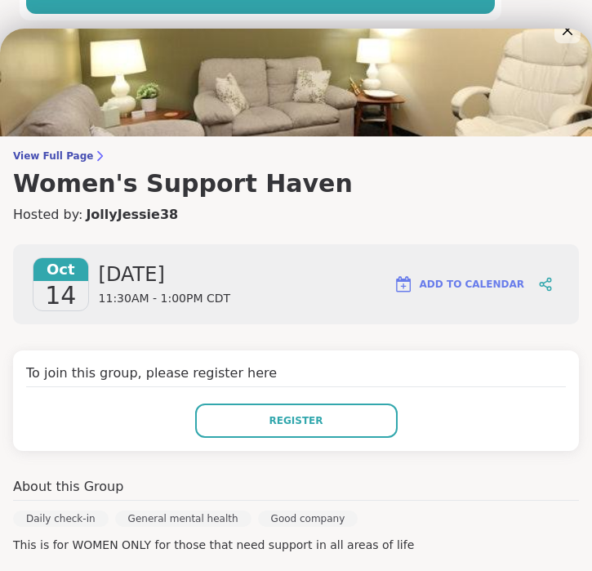
scroll to position [0, 0]
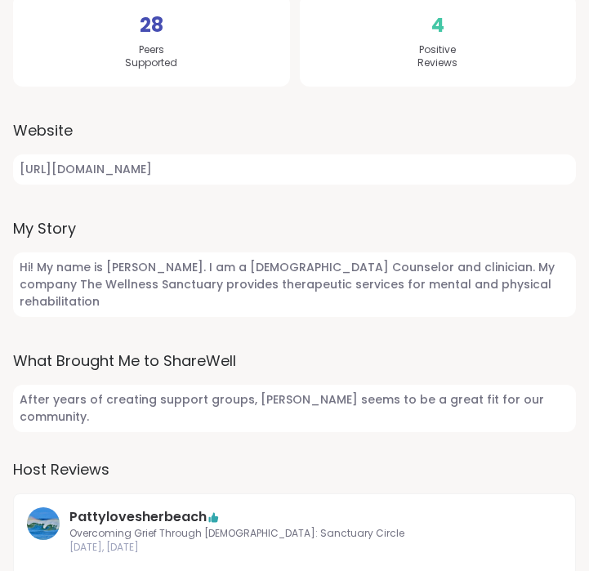
scroll to position [525, 0]
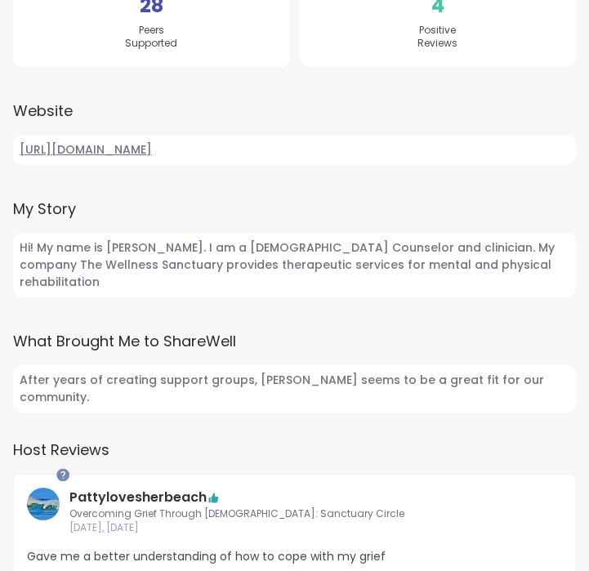
click at [278, 150] on link "[URL][DOMAIN_NAME]" at bounding box center [294, 150] width 563 height 30
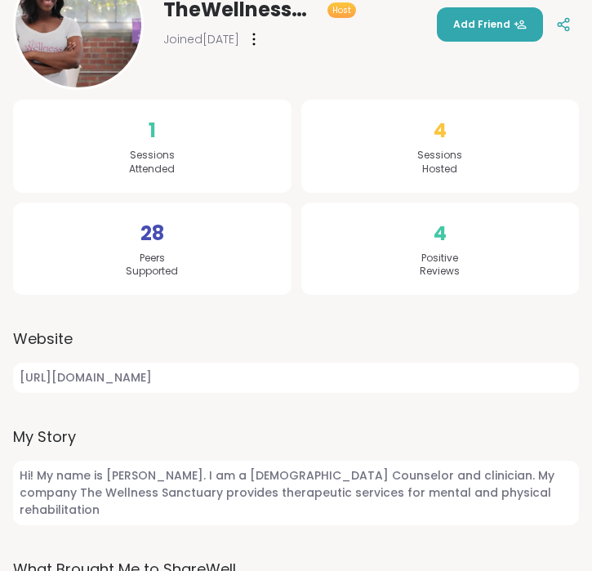
scroll to position [0, 0]
